Goal: Book appointment/travel/reservation

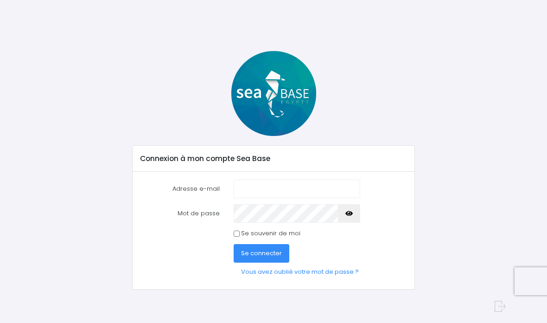
click at [272, 187] on input "Adresse e-mail" at bounding box center [297, 188] width 126 height 19
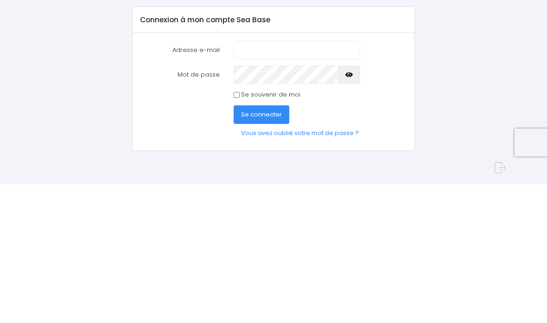
type input "[EMAIL_ADDRESS][DOMAIN_NAME]"
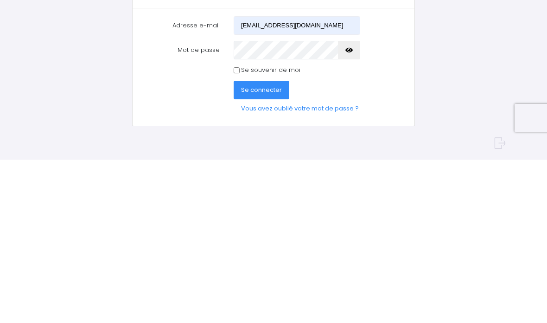
click at [263, 248] on span "Se connecter" at bounding box center [261, 252] width 41 height 9
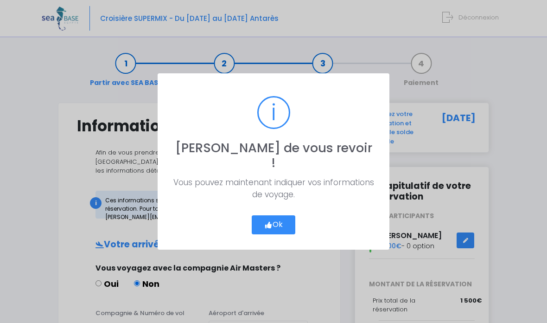
click at [280, 215] on button "Ok" at bounding box center [274, 224] width 44 height 19
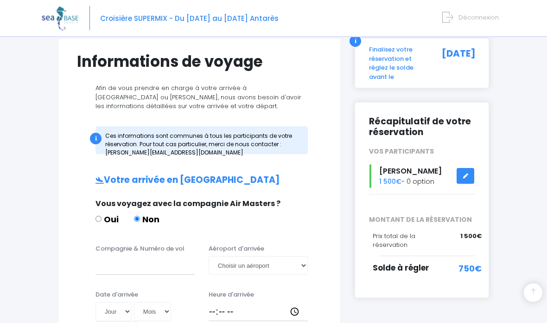
scroll to position [64, 0]
click at [422, 174] on span "[PERSON_NAME]" at bounding box center [410, 170] width 63 height 11
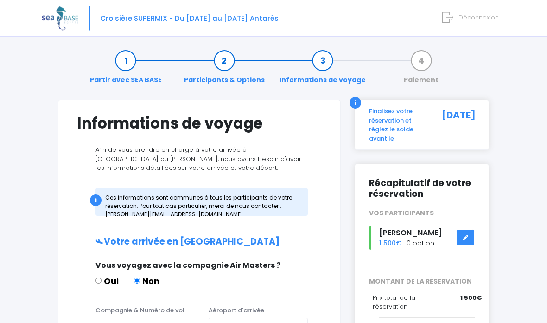
scroll to position [0, 0]
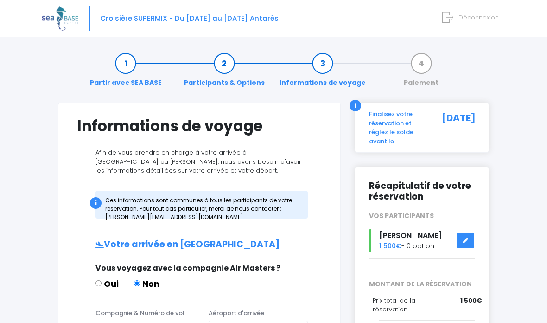
click at [226, 64] on link "Participants & Options" at bounding box center [224, 72] width 90 height 29
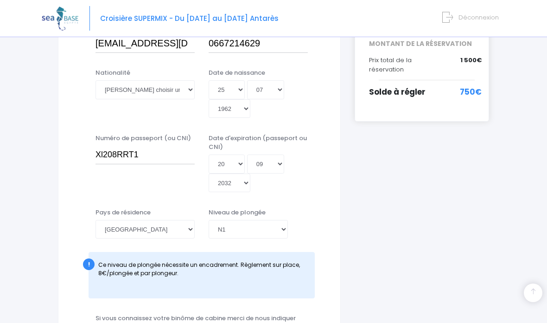
scroll to position [241, 0]
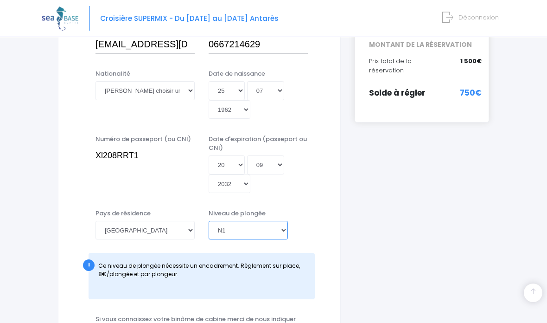
click at [282, 221] on select "[PERSON_NAME] choisir un niveau de plongée Non plongeur Junior OW diver Adventu…" at bounding box center [248, 230] width 79 height 19
select select "N2"
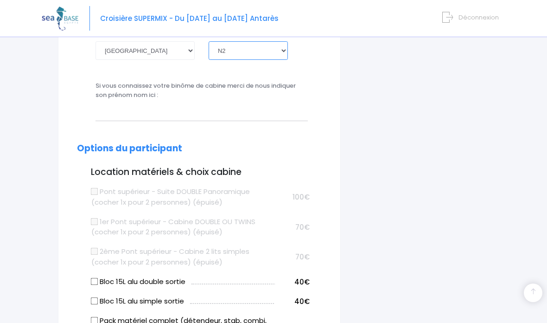
scroll to position [422, 0]
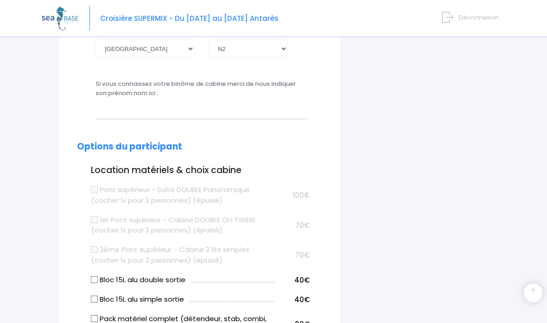
click at [98, 275] on input "Bloc 15L alu double sortie" at bounding box center [94, 278] width 7 height 7
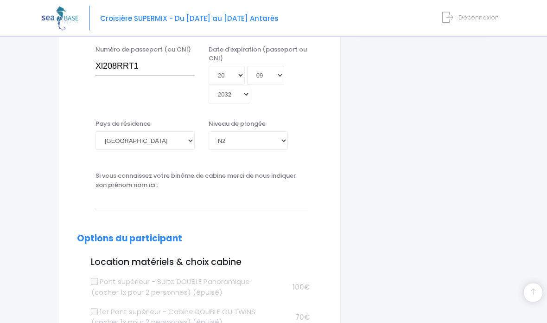
scroll to position [333, 0]
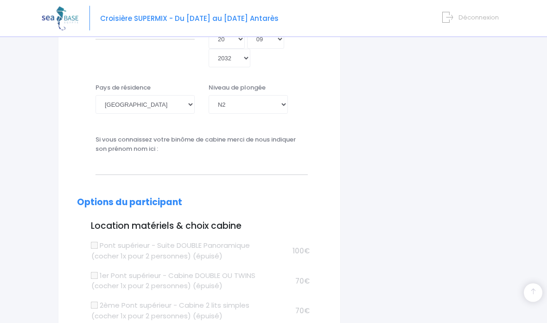
scroll to position [367, 0]
checkbox input "true"
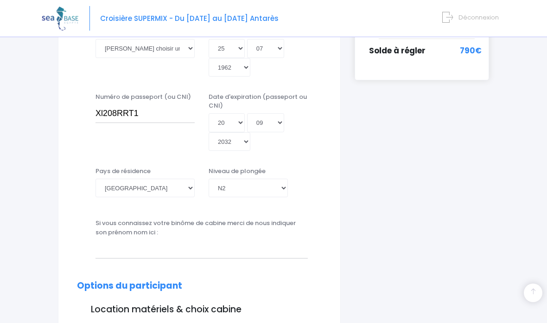
scroll to position [282, 0]
click at [453, 17] on icon at bounding box center [447, 17] width 11 height 15
click at [469, 20] on span "Déconnexion" at bounding box center [478, 17] width 40 height 9
